Goal: Feedback & Contribution: Contribute content

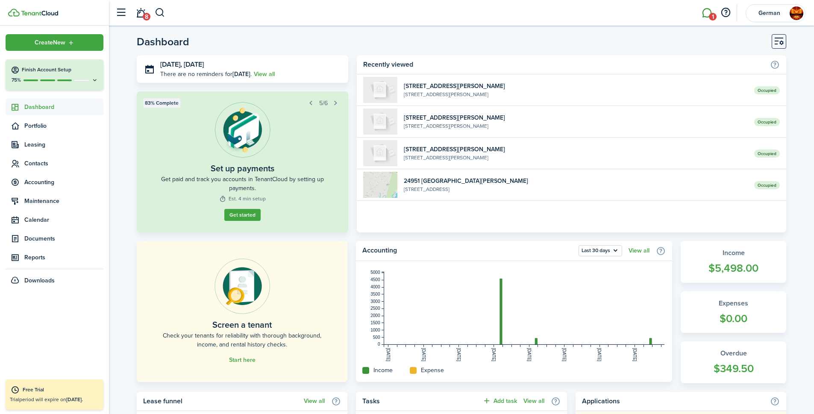
click at [707, 19] on link "1" at bounding box center [706, 13] width 16 height 22
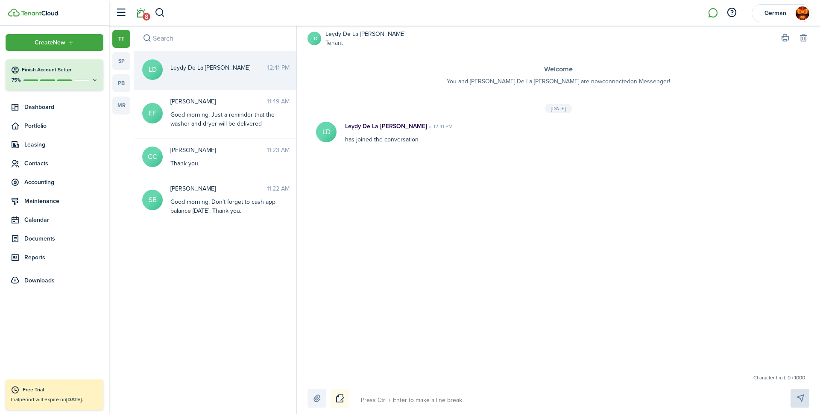
click at [137, 15] on link "8" at bounding box center [140, 13] width 16 height 22
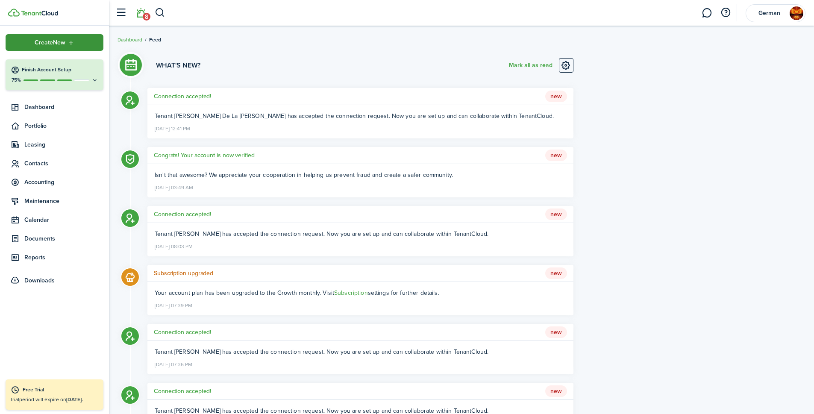
click at [76, 38] on div "Create New" at bounding box center [55, 42] width 98 height 17
click at [147, 15] on li "8" at bounding box center [141, 13] width 20 height 22
click at [141, 13] on li "8" at bounding box center [141, 13] width 20 height 22
click at [140, 14] on li "8" at bounding box center [141, 13] width 20 height 22
click at [131, 11] on li "8" at bounding box center [141, 13] width 20 height 22
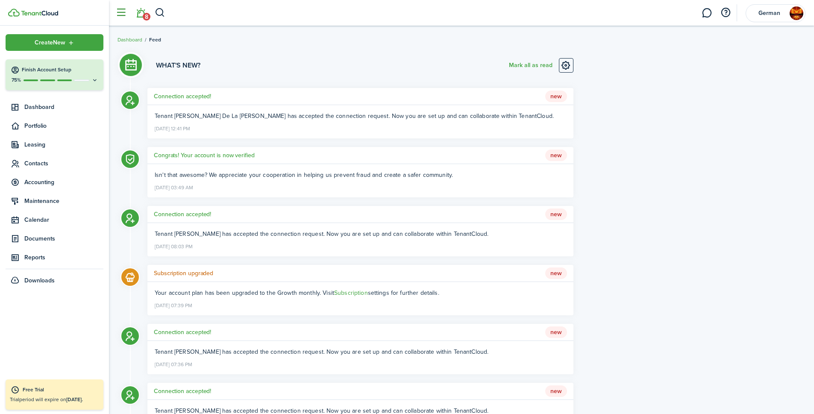
click at [123, 11] on button "button" at bounding box center [121, 13] width 16 height 16
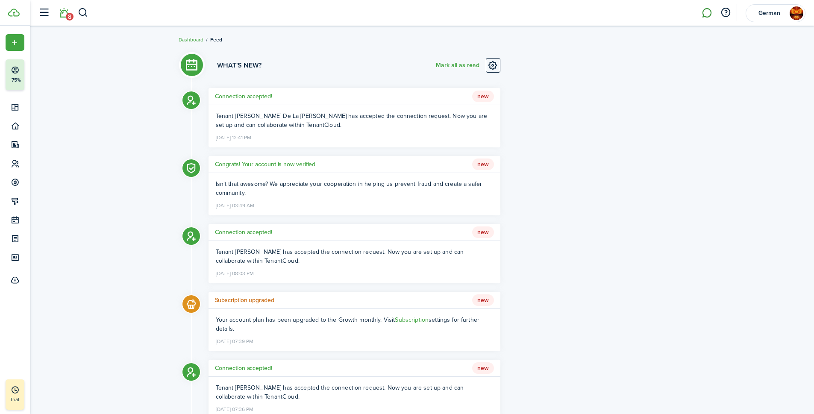
click at [709, 13] on link at bounding box center [706, 13] width 16 height 22
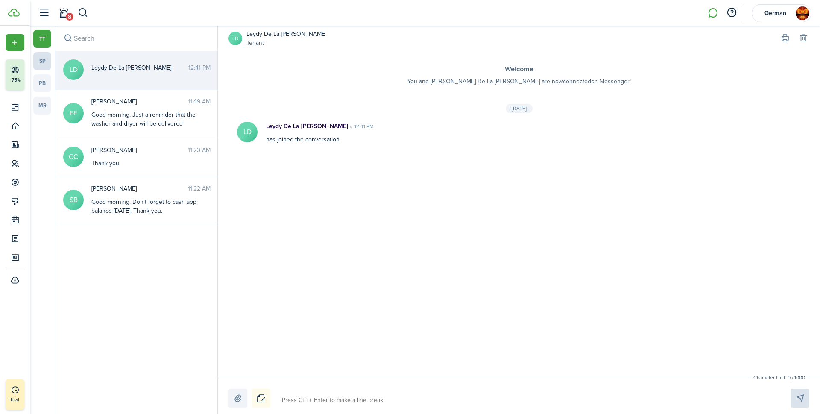
click at [44, 63] on link "sp" at bounding box center [42, 61] width 18 height 18
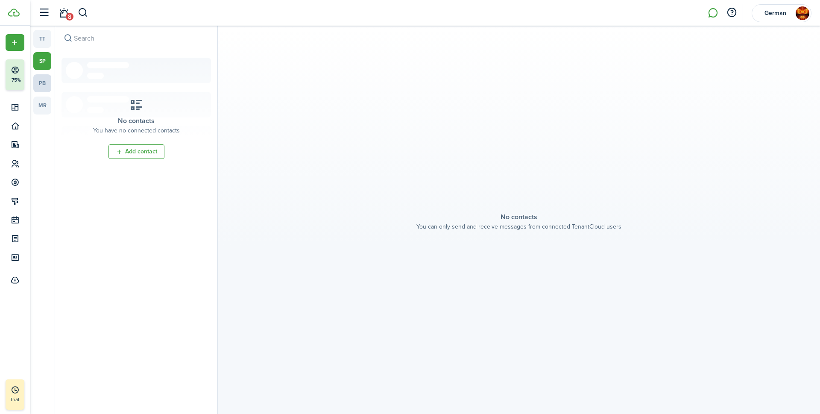
click at [50, 82] on link "pb" at bounding box center [42, 83] width 18 height 18
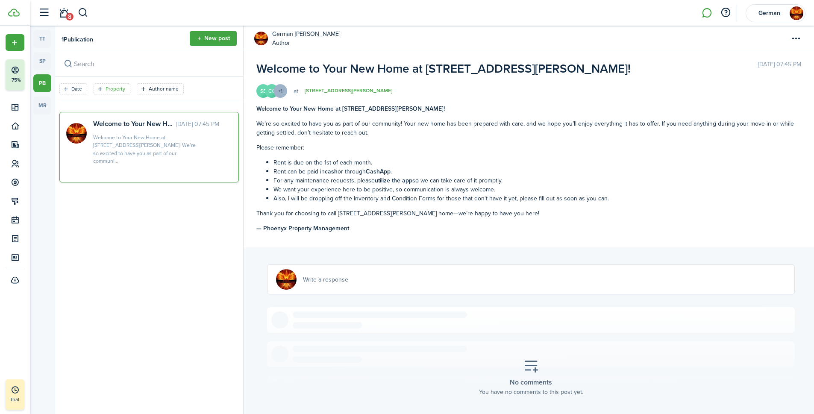
click at [111, 92] on filter-tag-label "Property" at bounding box center [116, 89] width 20 height 8
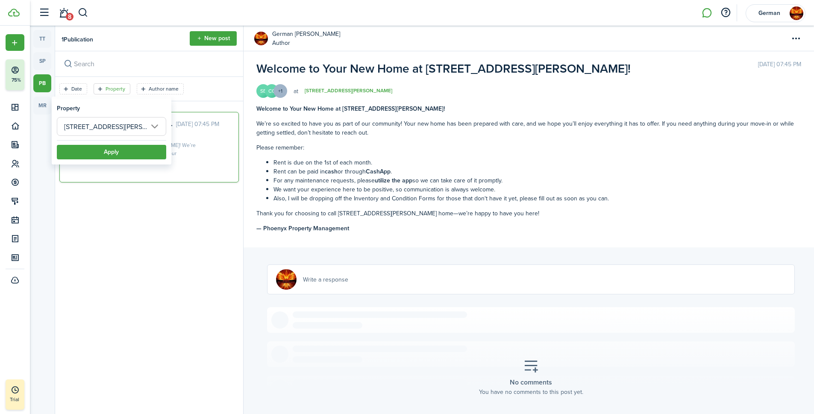
click at [120, 132] on input "[STREET_ADDRESS][PERSON_NAME]" at bounding box center [111, 126] width 109 height 19
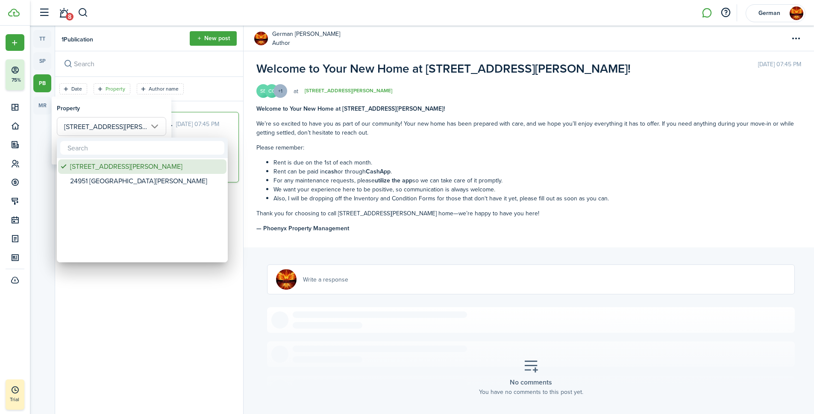
click at [103, 171] on div "[STREET_ADDRESS][PERSON_NAME]" at bounding box center [145, 166] width 151 height 15
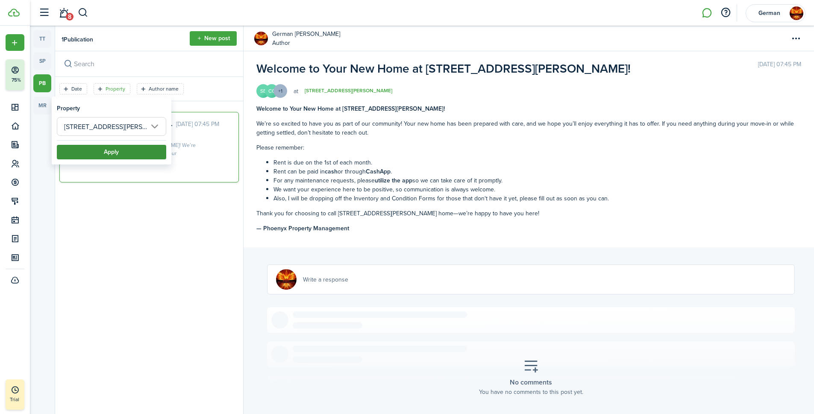
click at [112, 150] on button "Apply" at bounding box center [111, 152] width 109 height 15
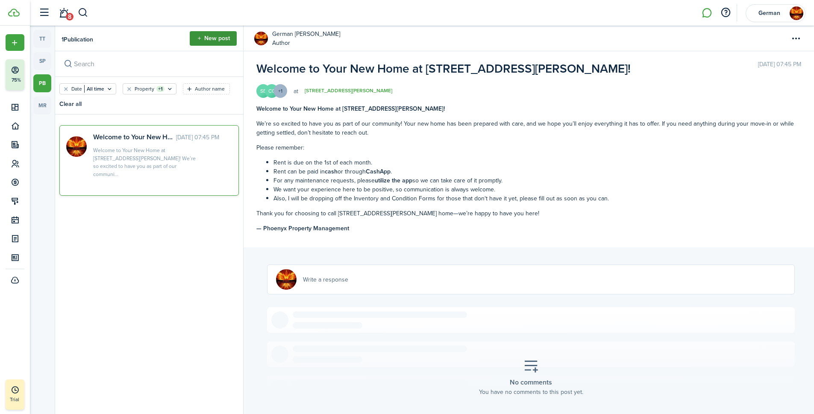
click at [208, 42] on button "New post" at bounding box center [213, 38] width 47 height 15
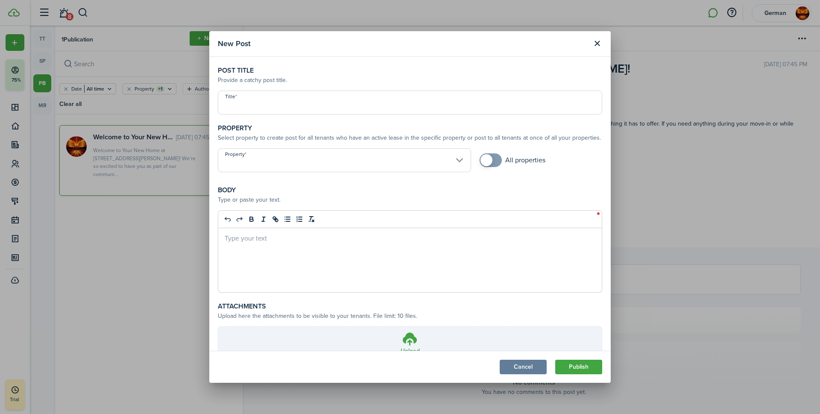
click at [283, 165] on input "Property" at bounding box center [344, 160] width 253 height 24
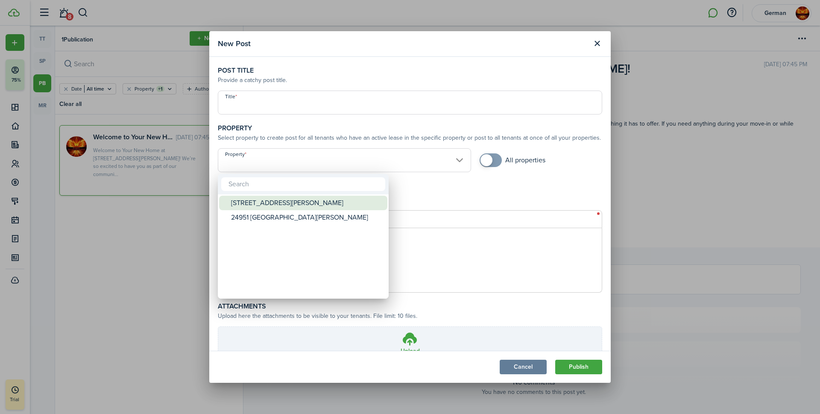
click at [273, 202] on div "[STREET_ADDRESS][PERSON_NAME]" at bounding box center [306, 203] width 151 height 15
type input "[STREET_ADDRESS][PERSON_NAME]"
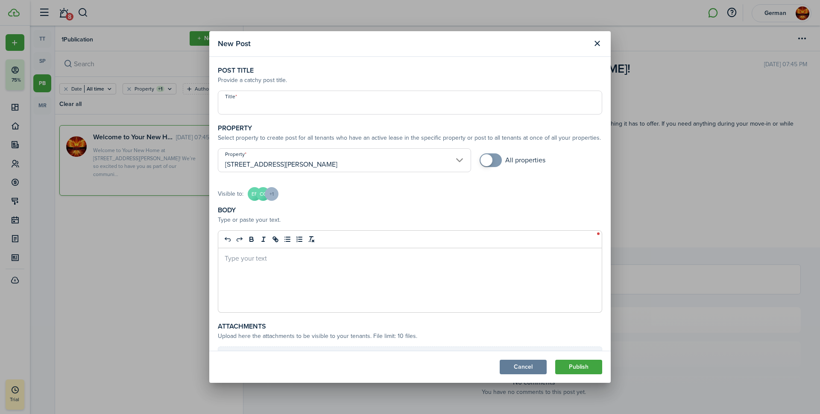
drag, startPoint x: 285, startPoint y: 110, endPoint x: 288, endPoint y: 102, distance: 8.4
click at [285, 108] on input "Title" at bounding box center [410, 103] width 384 height 24
type input "Washer and Dryer Install"
type button "undo"
type button "redo"
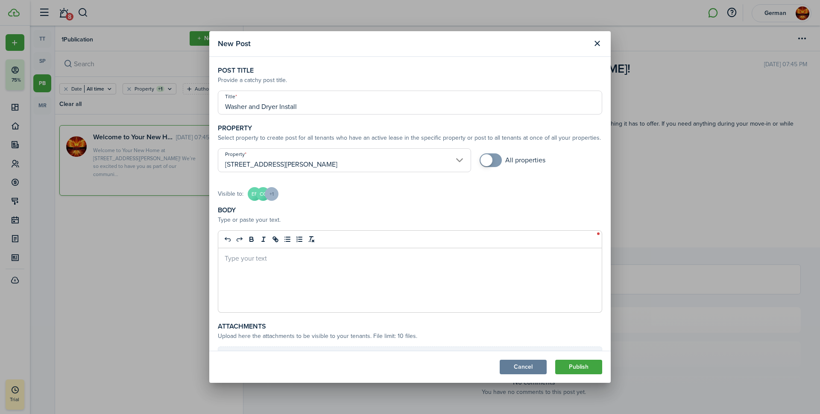
click at [242, 259] on p at bounding box center [410, 257] width 371 height 9
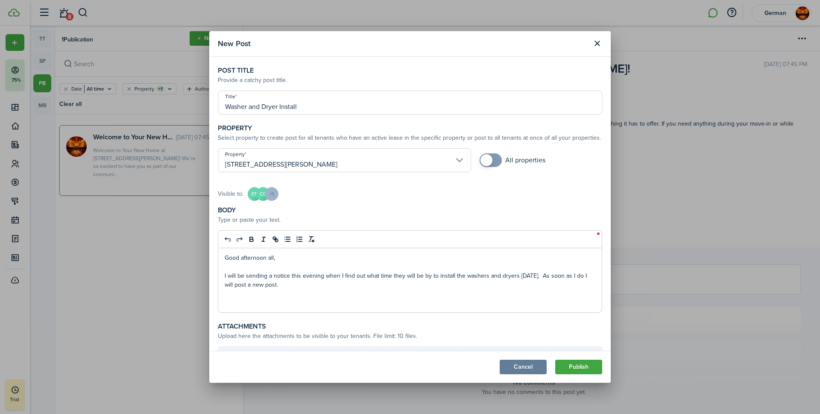
click at [273, 258] on p "Good afternoon all," at bounding box center [410, 257] width 371 height 9
click at [280, 257] on p "Good afternoon all," at bounding box center [410, 257] width 371 height 9
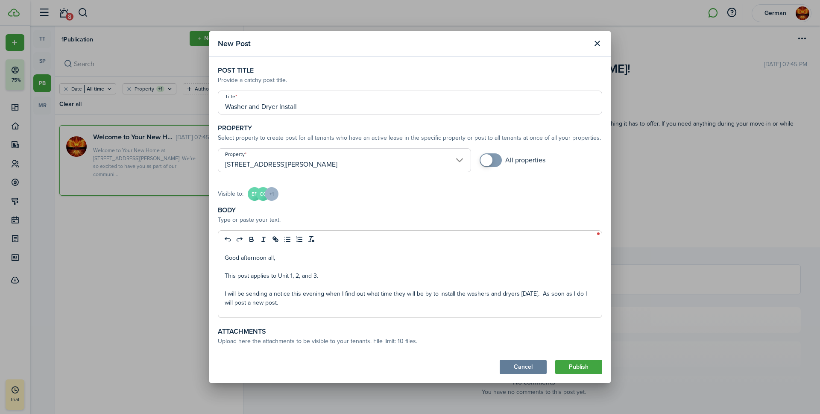
click at [292, 305] on p "I will be sending a notice this evening when I find out what time they will be …" at bounding box center [410, 298] width 371 height 18
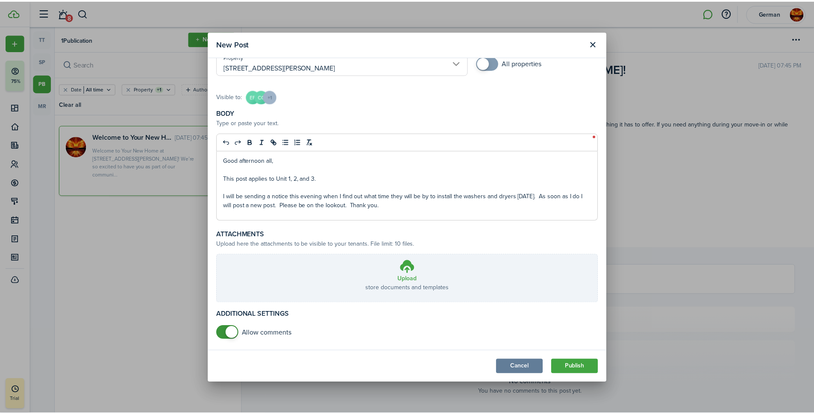
scroll to position [103, 0]
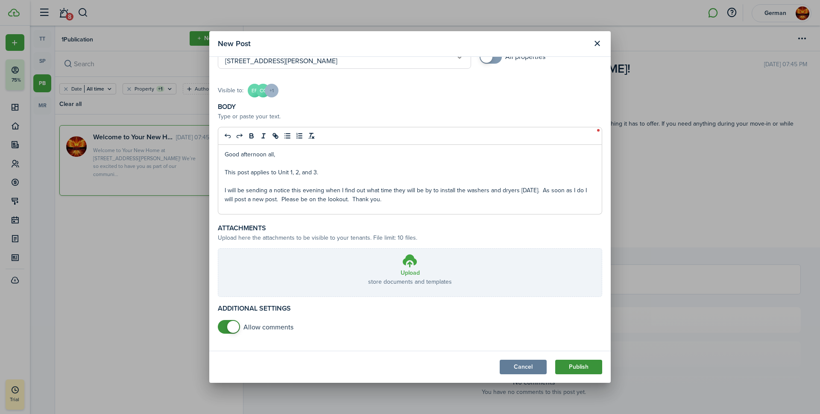
click at [566, 367] on button "Publish" at bounding box center [578, 367] width 47 height 15
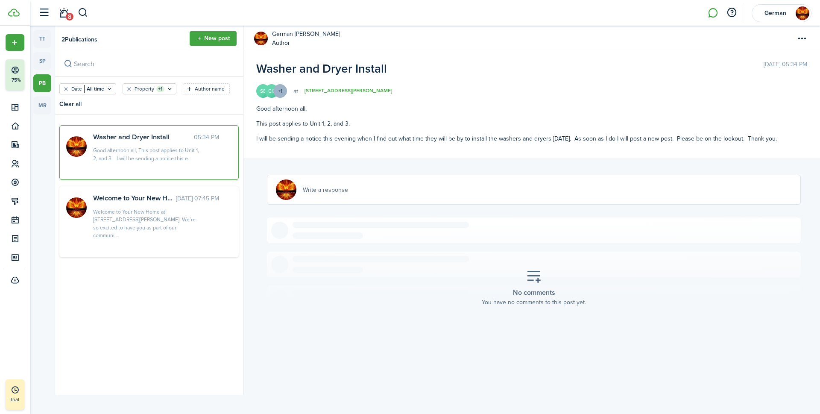
click at [483, 114] on div "Good afternoon all, This post applies to Unit 1, 2, and 3. I will be sending a …" at bounding box center [531, 123] width 551 height 39
click at [311, 138] on p "I will be sending a notice this evening when I find out what time they will be …" at bounding box center [531, 138] width 551 height 9
click at [175, 211] on div "Welcome to Your New Home at [STREET_ADDRESS][PERSON_NAME]! We’re so excited to …" at bounding box center [146, 224] width 107 height 32
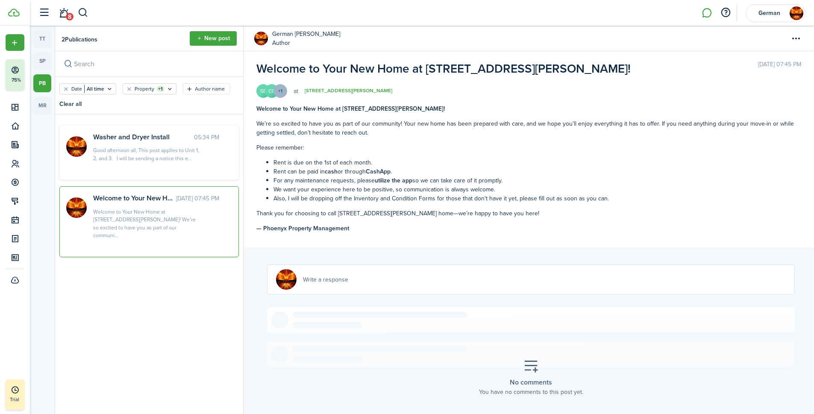
click at [345, 279] on span "Write a response" at bounding box center [325, 279] width 45 height 9
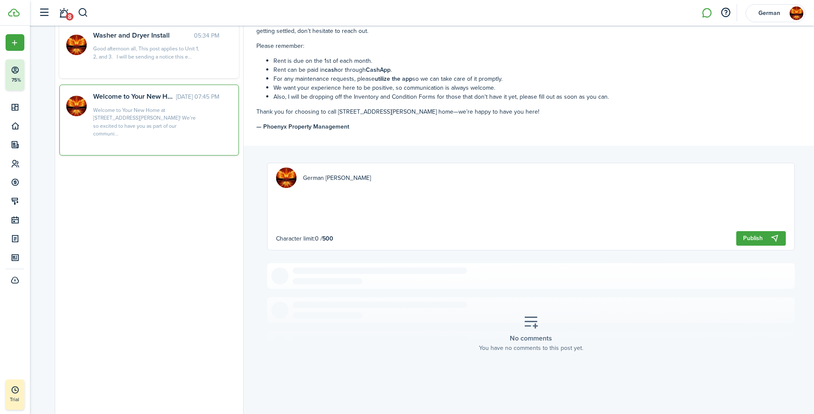
scroll to position [102, 0]
type textarea "Just got the notice. Washers/Dryers will be delivered and installed between 8 a…"
click at [742, 241] on button "Publish" at bounding box center [761, 238] width 50 height 15
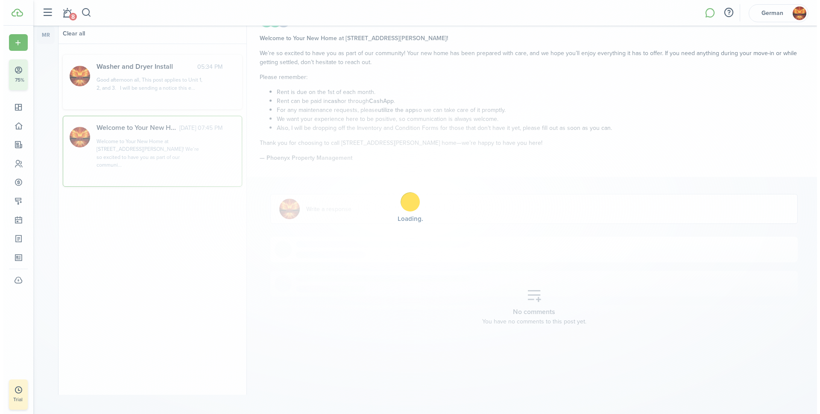
scroll to position [0, 0]
